Goal: Transaction & Acquisition: Purchase product/service

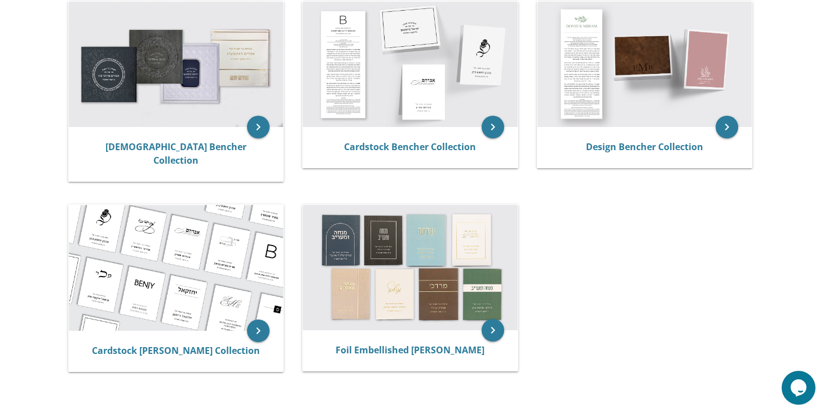
scroll to position [254, 0]
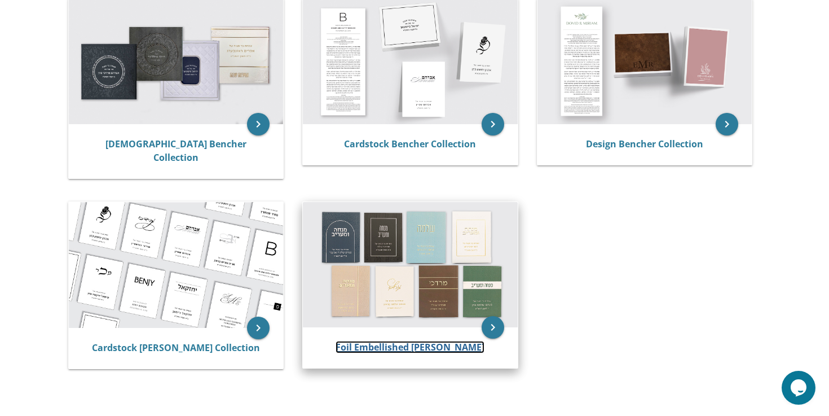
click at [371, 341] on link "Foil Embellished [PERSON_NAME]" at bounding box center [410, 347] width 149 height 12
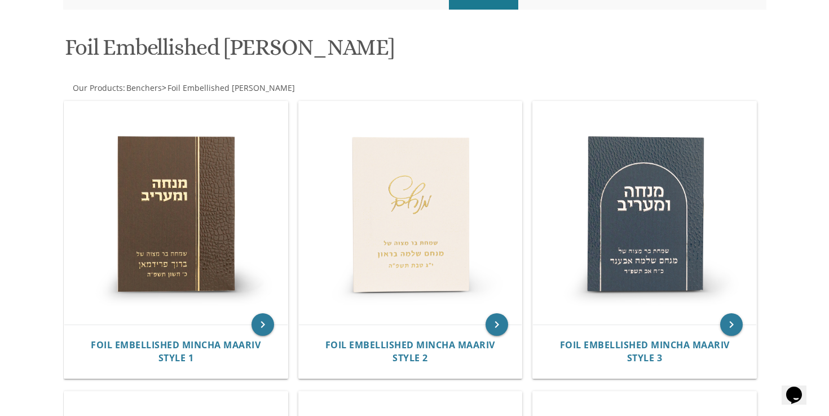
scroll to position [162, 0]
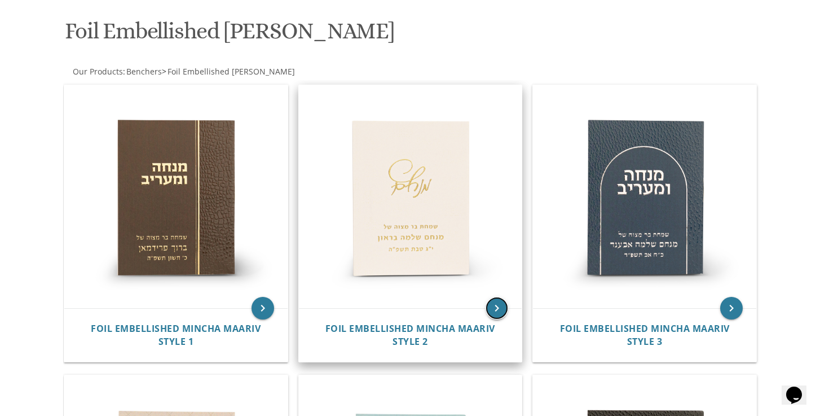
click at [495, 314] on icon "keyboard_arrow_right" at bounding box center [497, 308] width 23 height 23
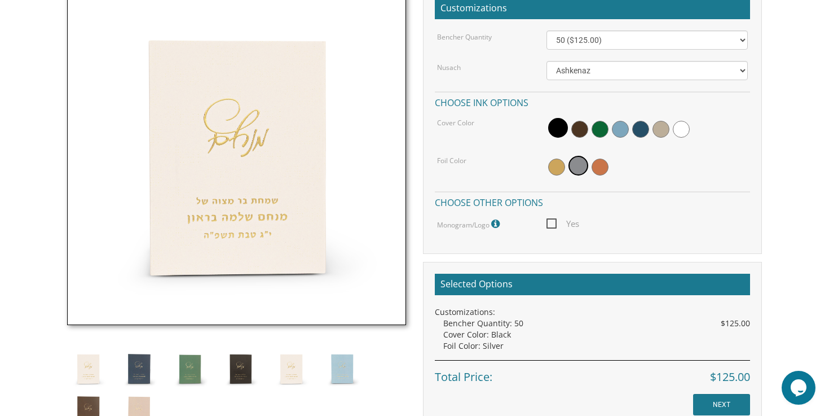
scroll to position [349, 0]
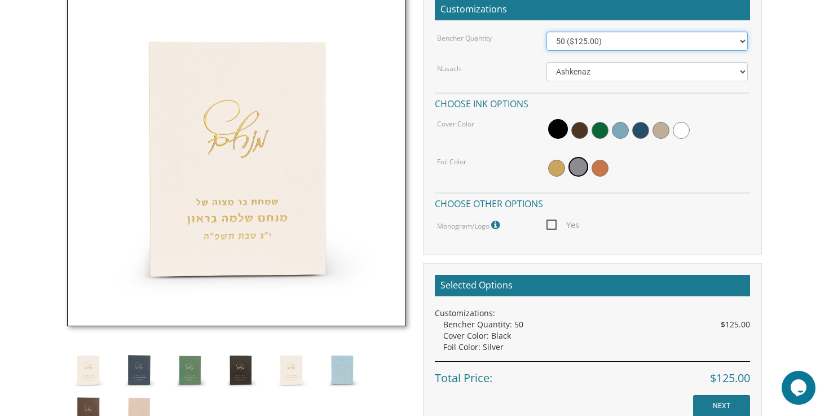
click at [604, 47] on select "50 ($125.00) 60 ($150.00) 70 ($175.00) 80 ($200.00) 90 ($225.00) 100 ($250.00) …" at bounding box center [648, 41] width 202 height 19
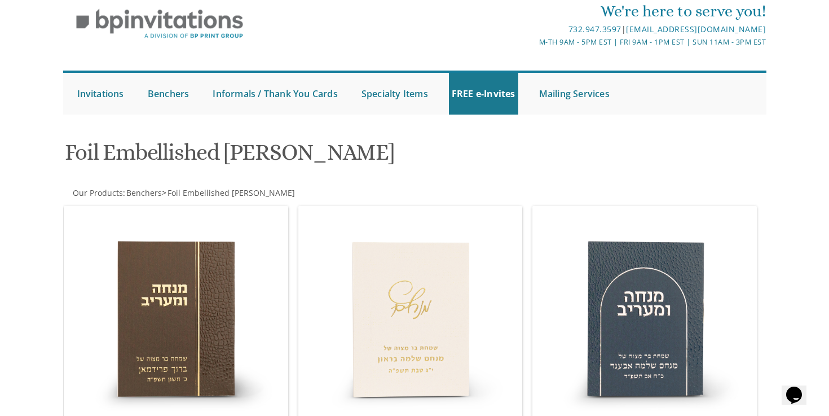
scroll to position [33, 0]
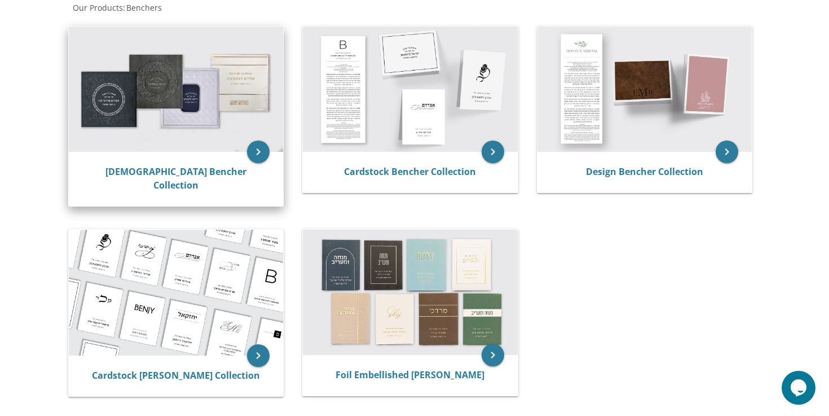
scroll to position [237, 0]
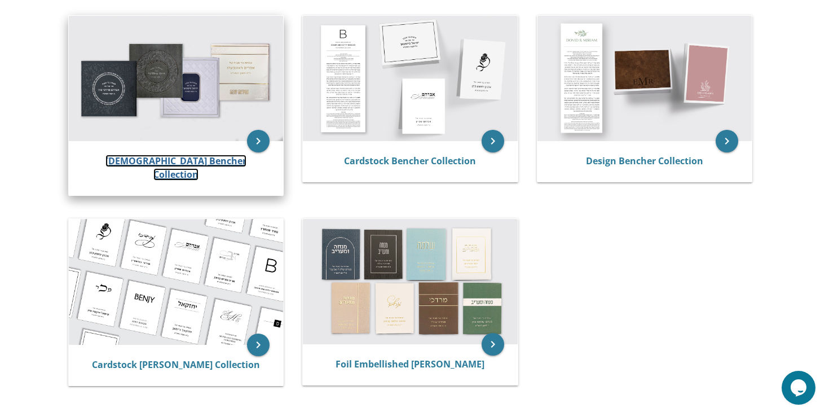
click at [137, 155] on link "[DEMOGRAPHIC_DATA] Bencher Collection" at bounding box center [176, 168] width 141 height 26
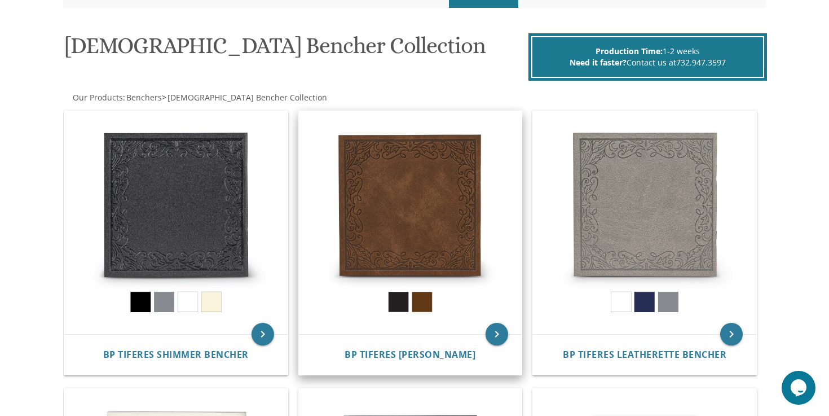
scroll to position [155, 0]
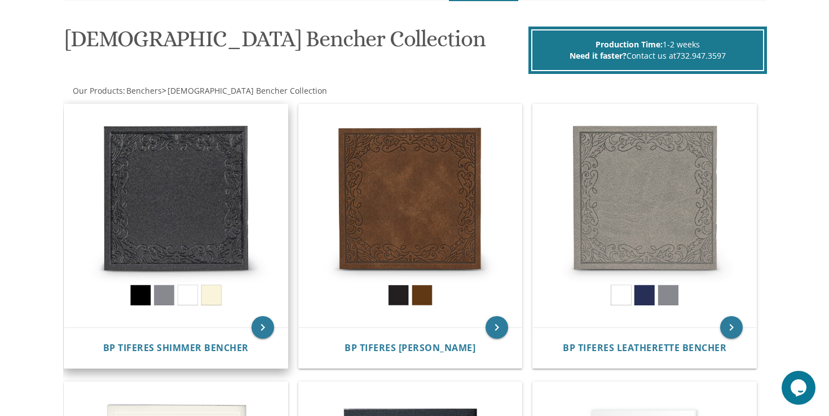
click at [189, 251] on img at bounding box center [175, 215] width 223 height 223
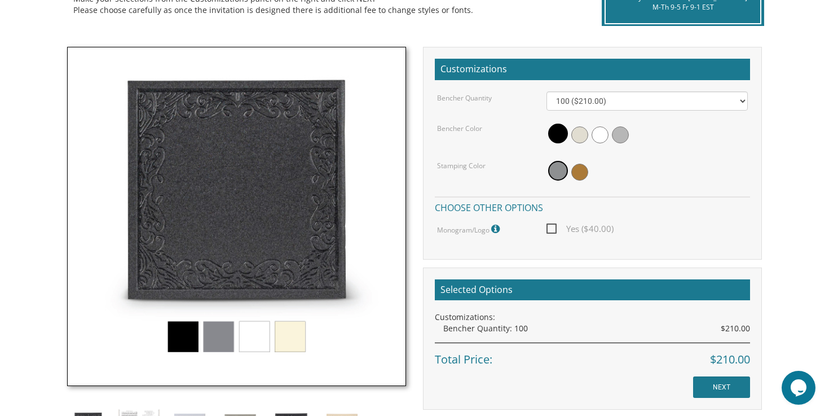
scroll to position [292, 0]
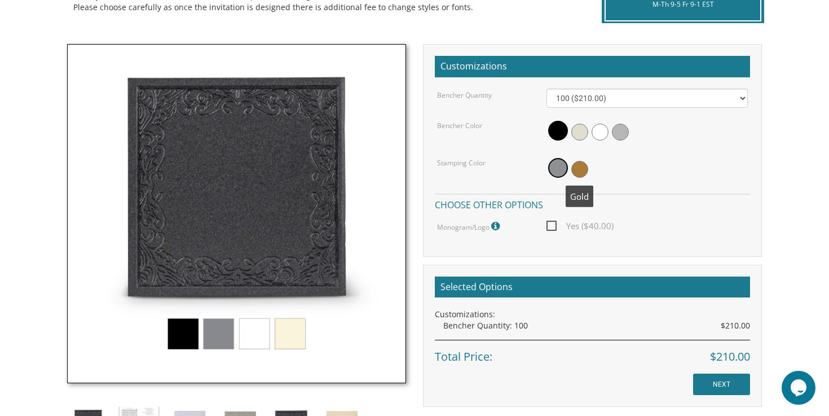
click at [580, 164] on span at bounding box center [580, 169] width 17 height 17
click at [580, 125] on span at bounding box center [580, 132] width 17 height 17
click at [300, 329] on img at bounding box center [236, 213] width 339 height 339
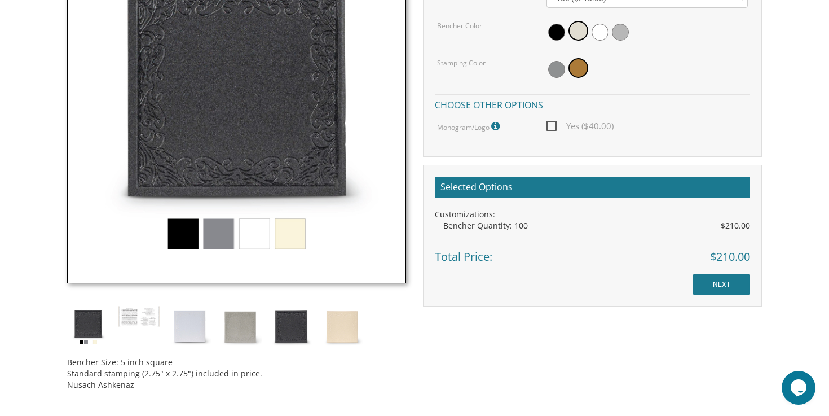
scroll to position [405, 0]
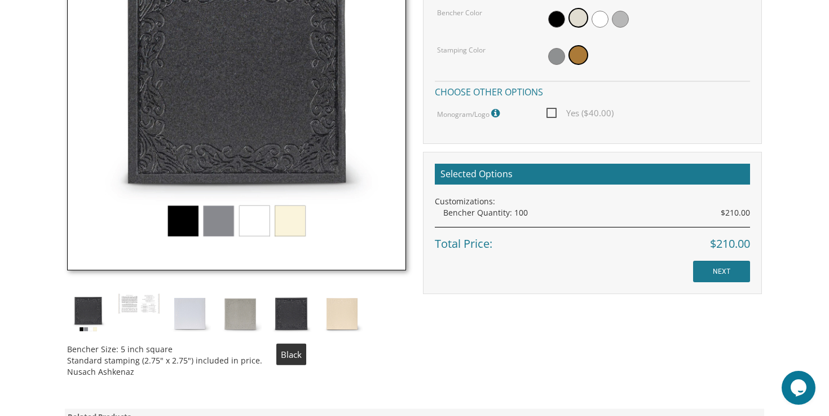
click at [293, 310] on img at bounding box center [291, 314] width 42 height 42
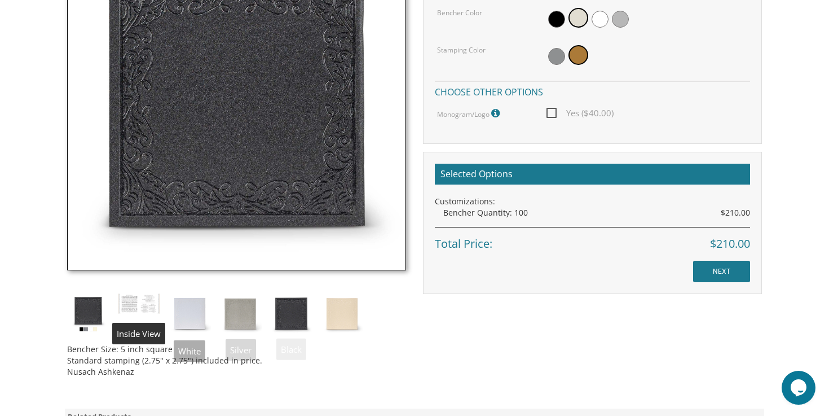
click at [147, 313] on img at bounding box center [139, 303] width 42 height 21
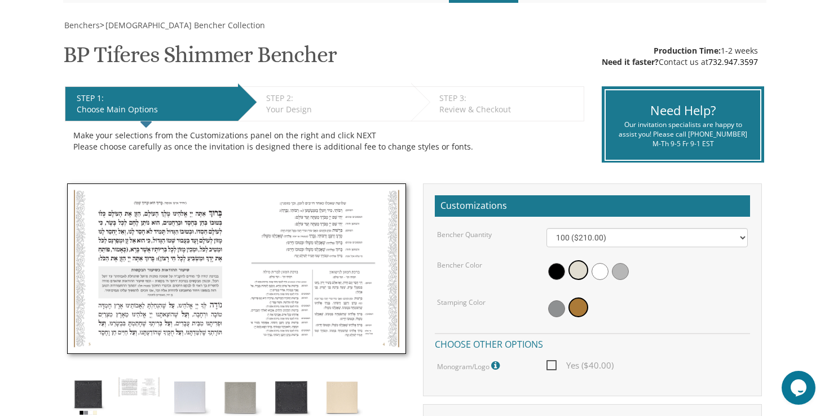
scroll to position [152, 0]
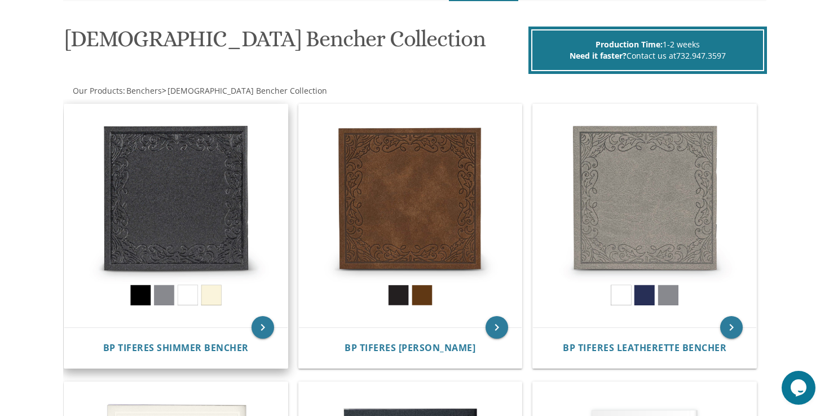
click at [226, 166] on img at bounding box center [175, 215] width 223 height 223
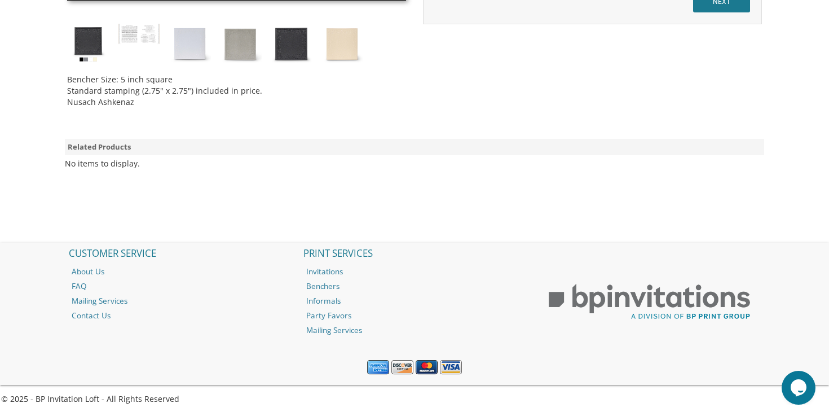
scroll to position [117, 0]
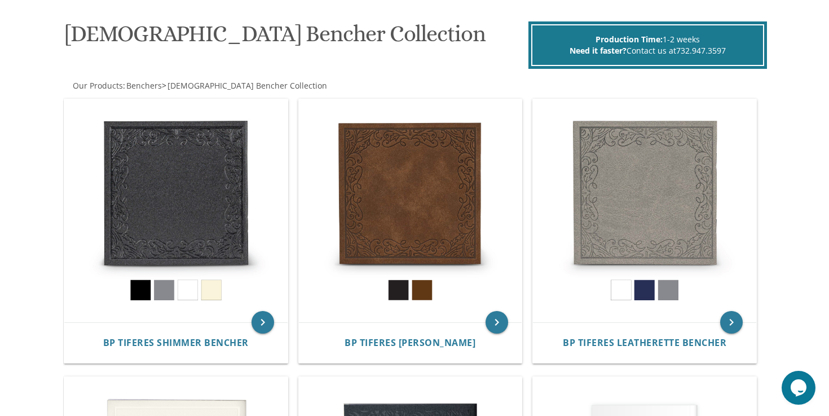
scroll to position [161, 0]
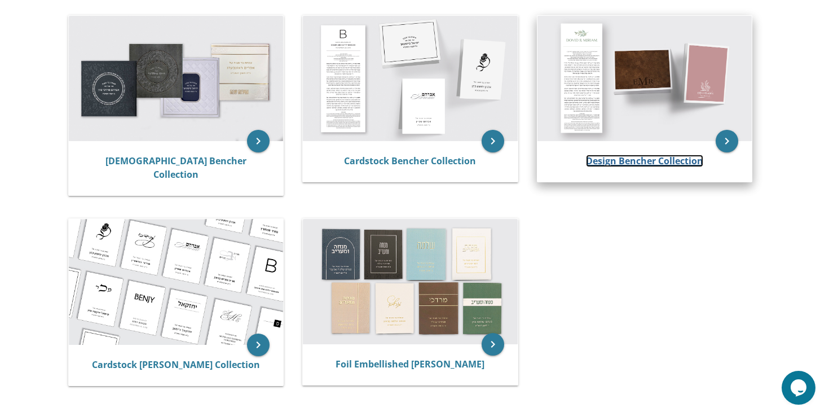
click at [614, 160] on link "Design Bencher Collection" at bounding box center [644, 161] width 117 height 12
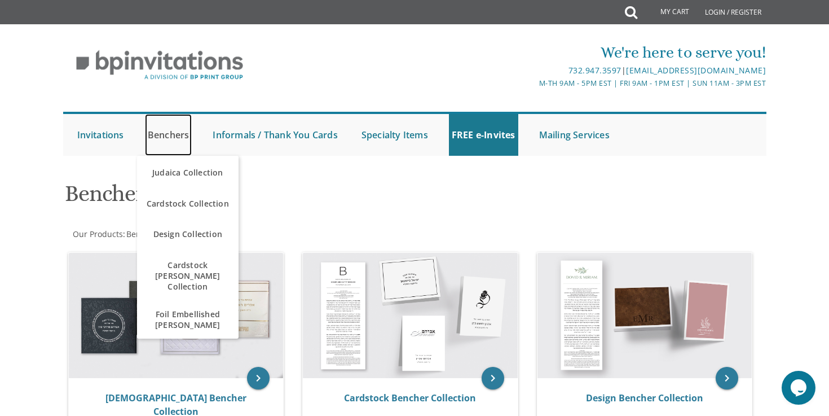
click at [159, 131] on link "Benchers" at bounding box center [168, 135] width 47 height 42
